Goal: Navigation & Orientation: Find specific page/section

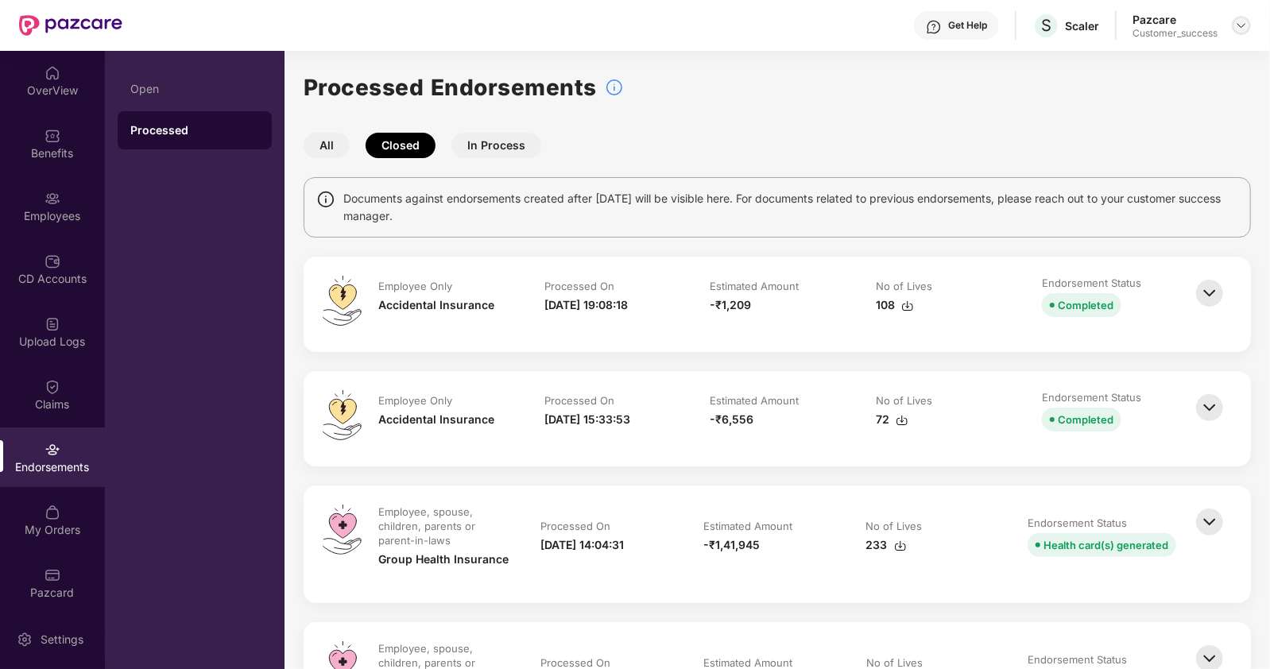
click at [1239, 26] on img at bounding box center [1241, 25] width 13 height 13
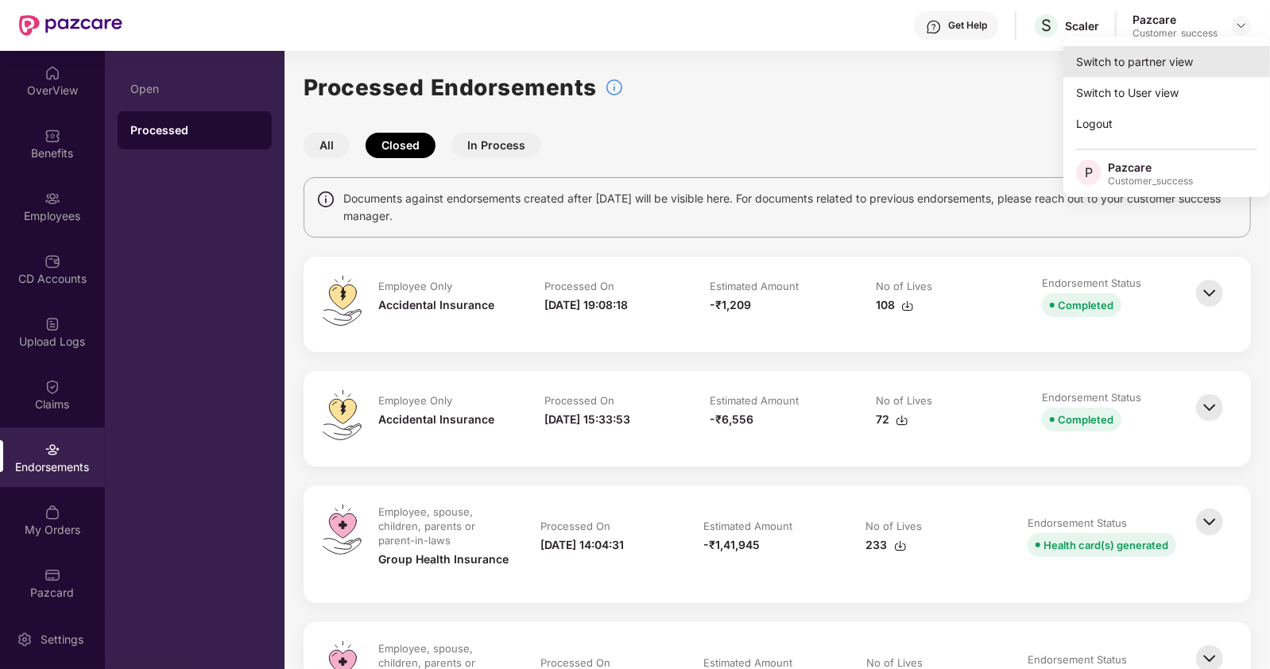
click at [1142, 63] on div "Switch to partner view" at bounding box center [1166, 61] width 207 height 31
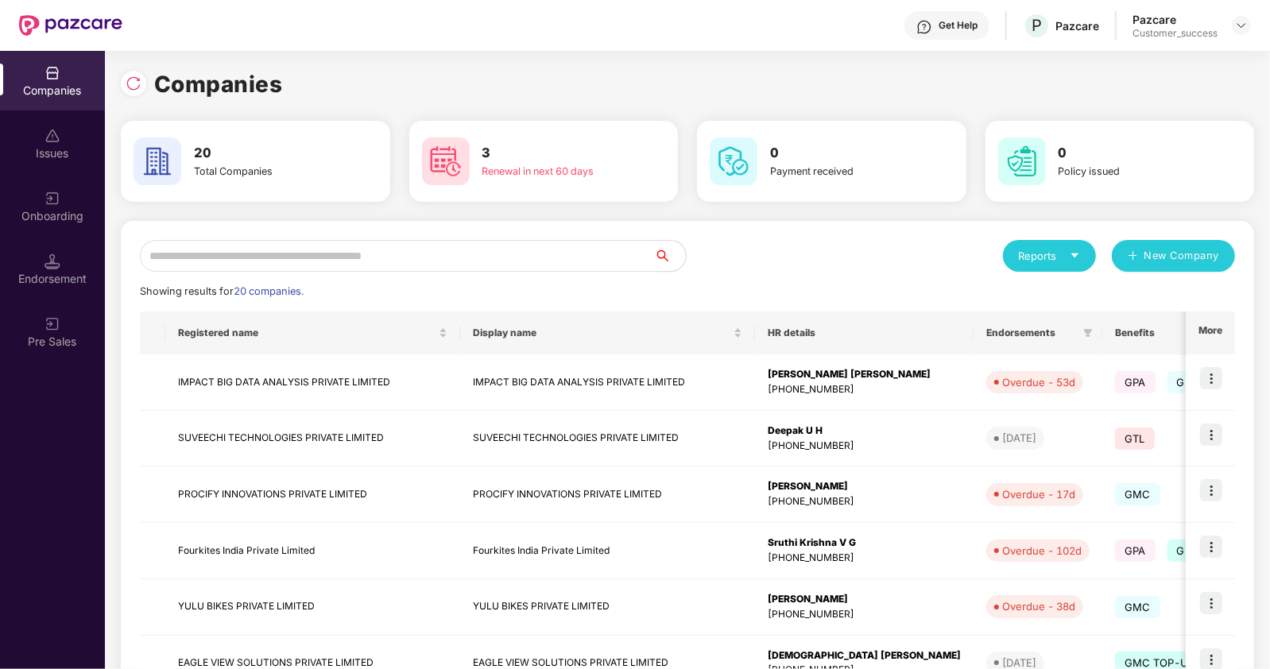
click at [381, 256] on input "text" at bounding box center [397, 256] width 514 height 32
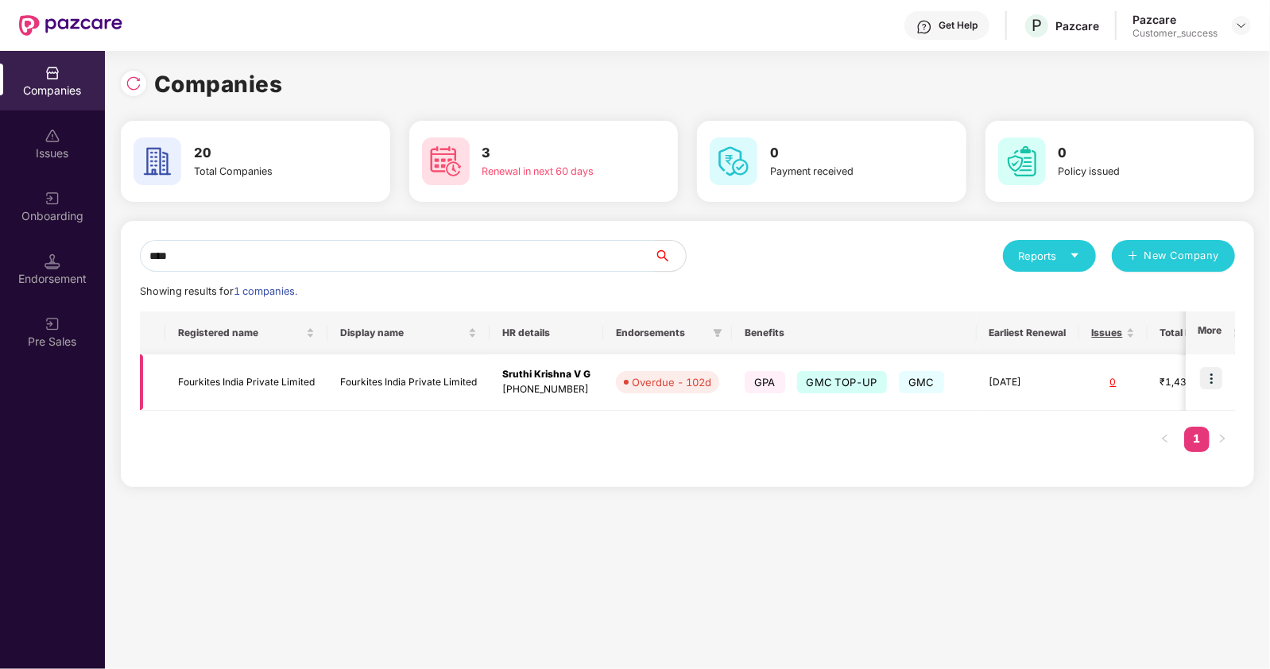
type input "****"
click at [1212, 381] on img at bounding box center [1211, 378] width 22 height 22
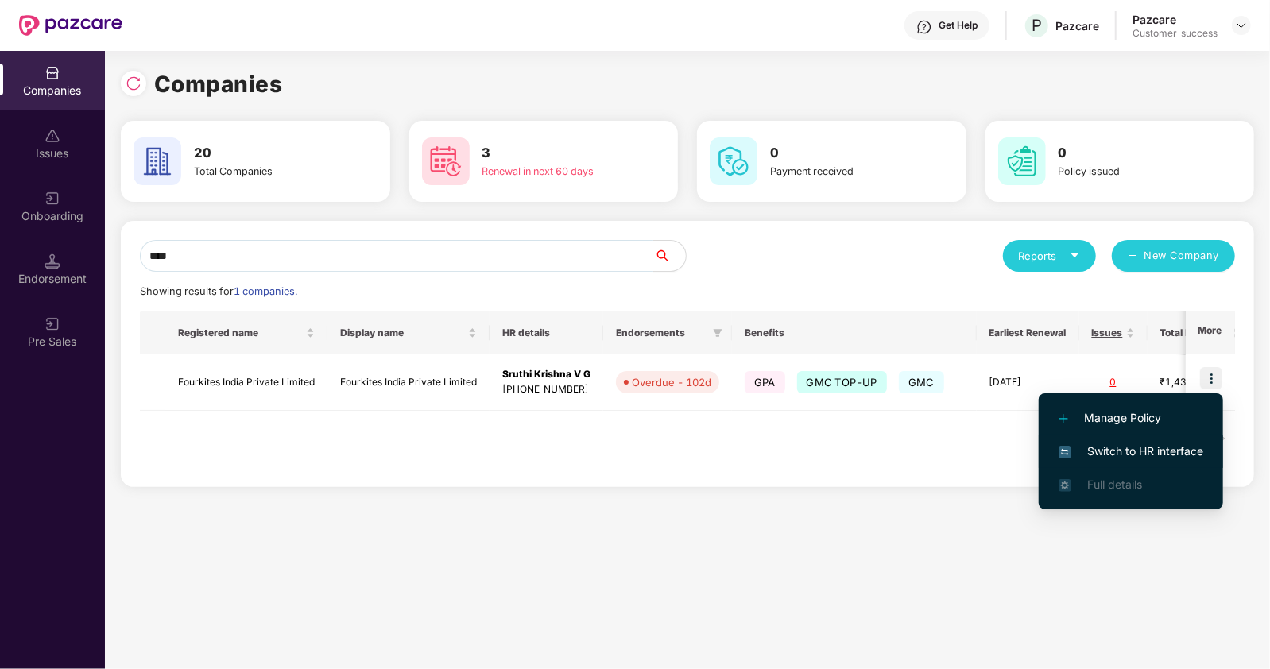
click at [1090, 447] on span "Switch to HR interface" at bounding box center [1130, 451] width 145 height 17
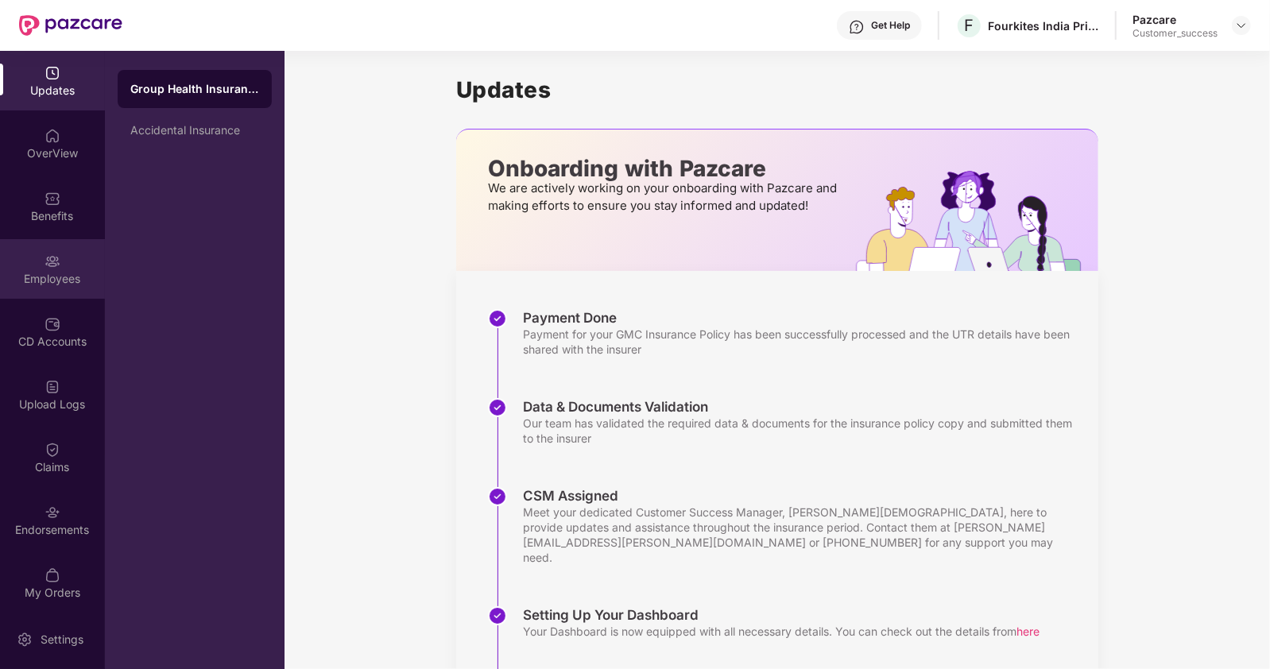
click at [54, 260] on img at bounding box center [52, 261] width 16 height 16
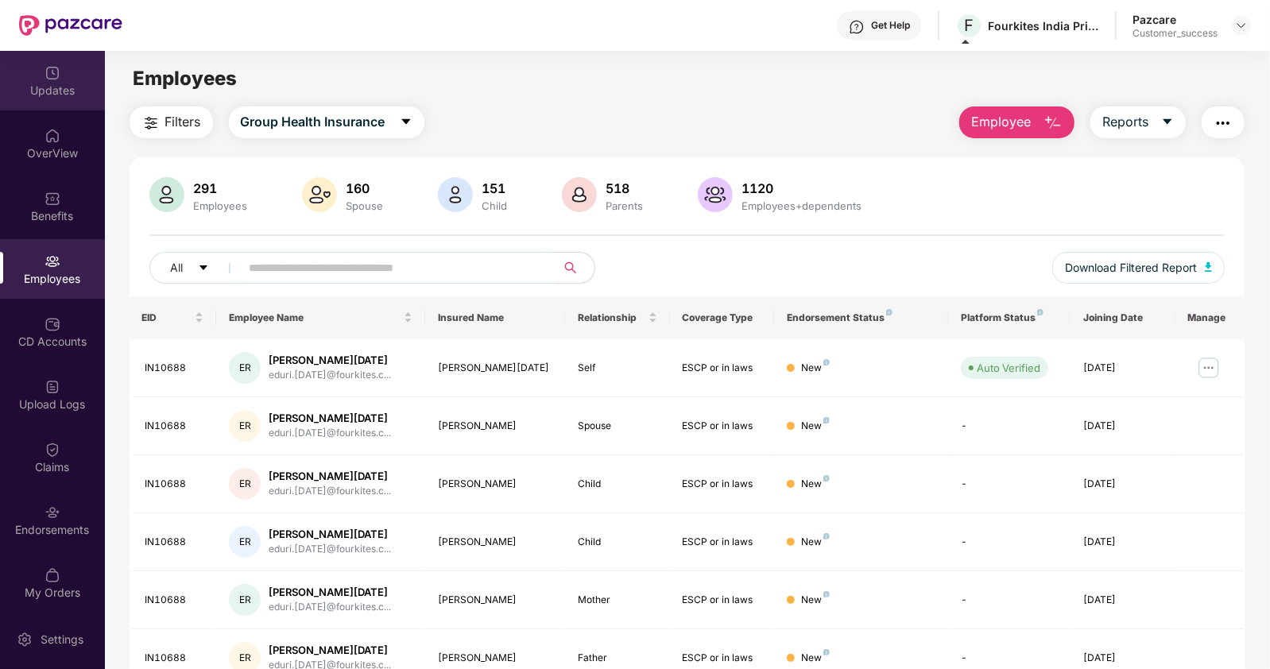
click at [53, 85] on div "Updates" at bounding box center [52, 91] width 105 height 16
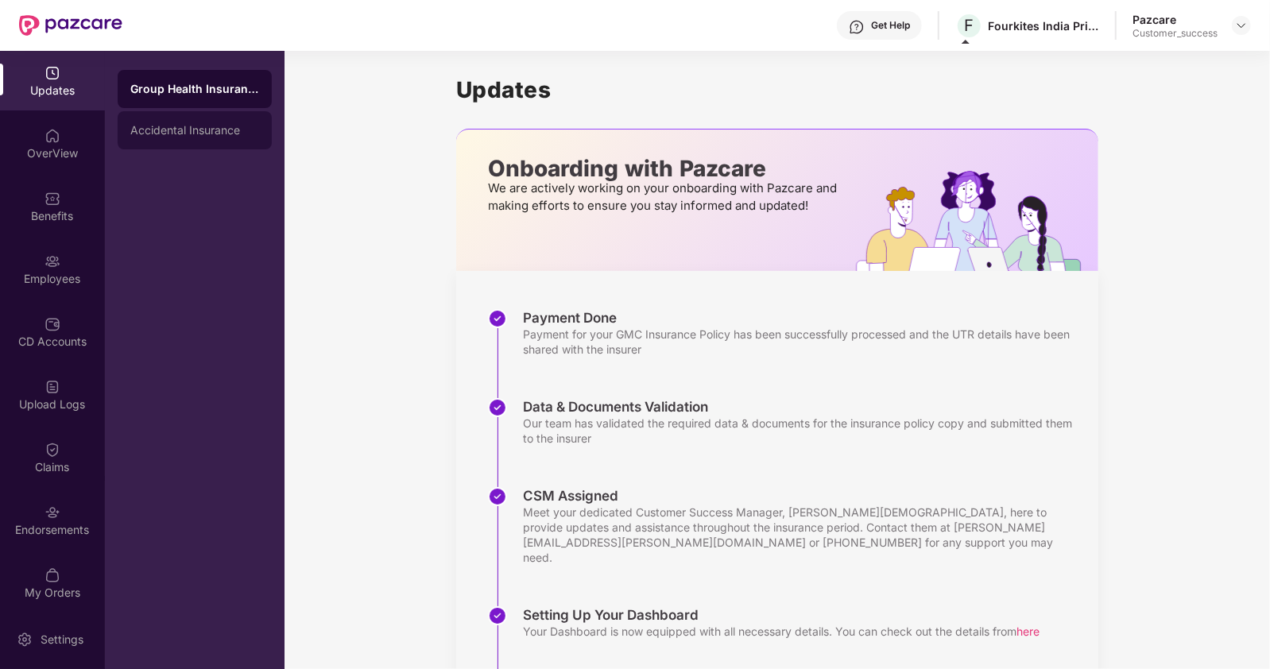
click at [181, 126] on div "Accidental Insurance" at bounding box center [194, 130] width 129 height 13
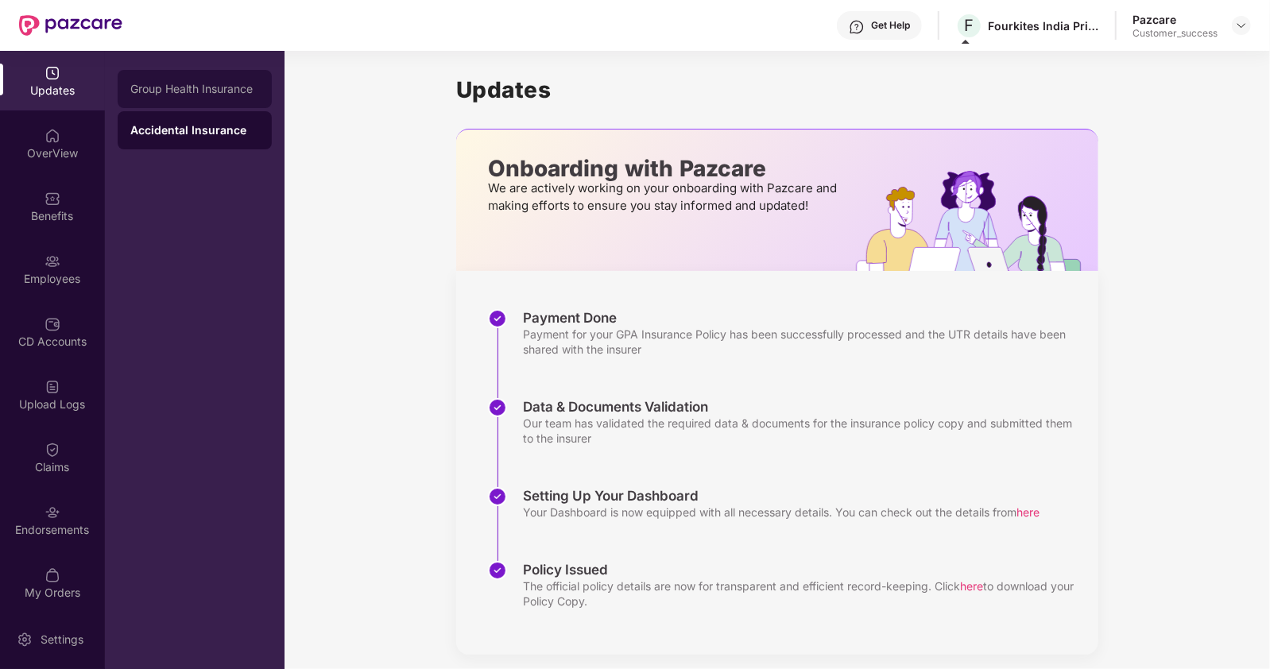
click at [181, 104] on div "Group Health Insurance" at bounding box center [195, 89] width 154 height 38
